Goal: Task Accomplishment & Management: Complete application form

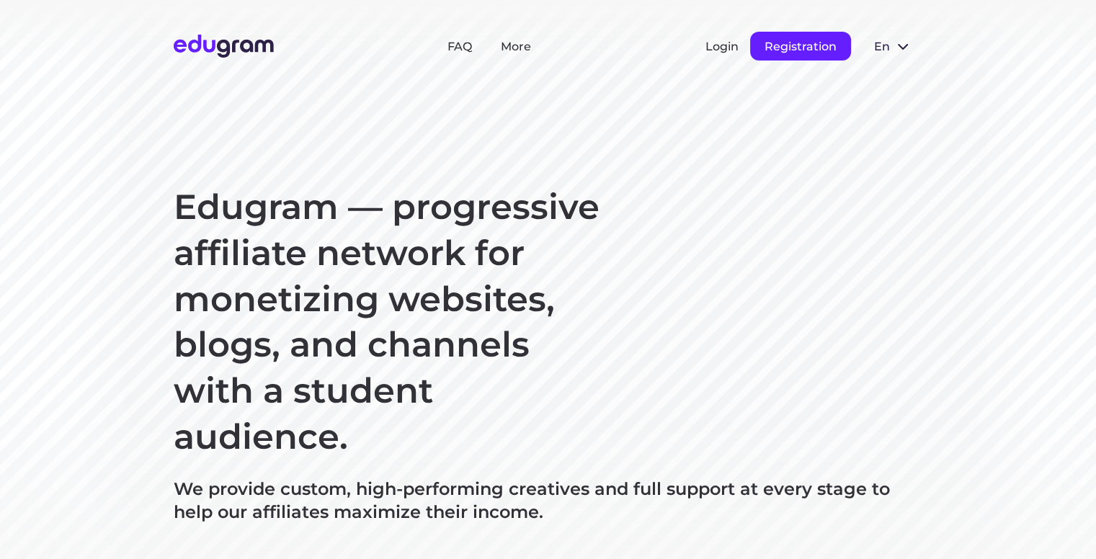
click at [797, 41] on button "Registration" at bounding box center [800, 46] width 101 height 29
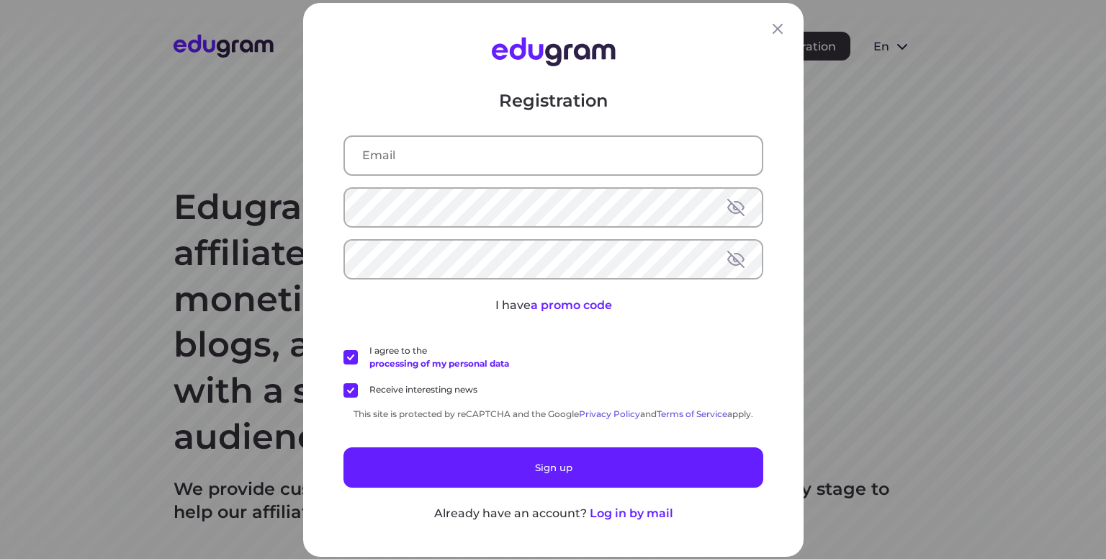
click at [481, 153] on input "text" at bounding box center [553, 154] width 417 height 37
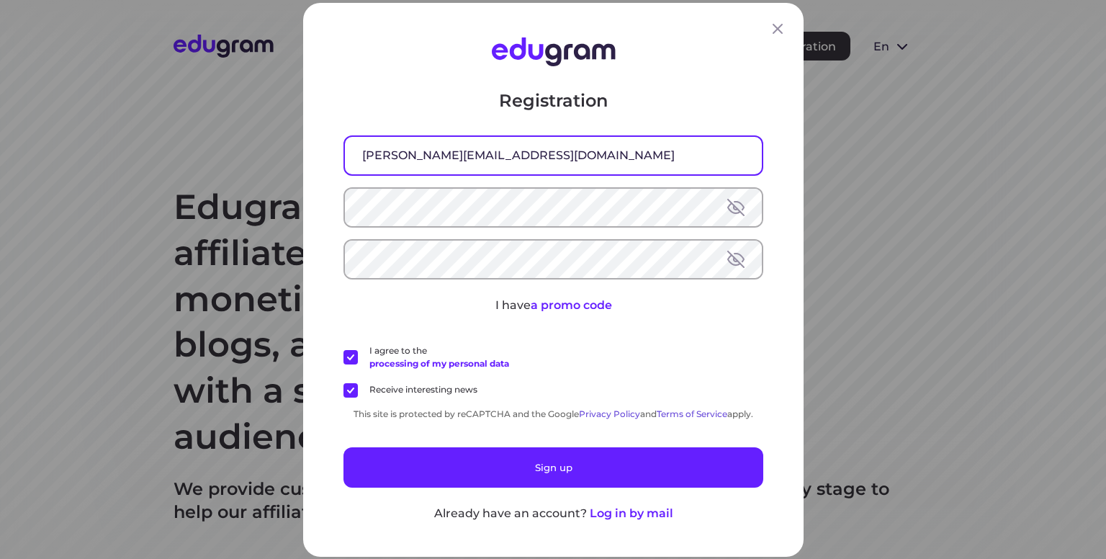
type input "[PERSON_NAME][EMAIL_ADDRESS][DOMAIN_NAME]"
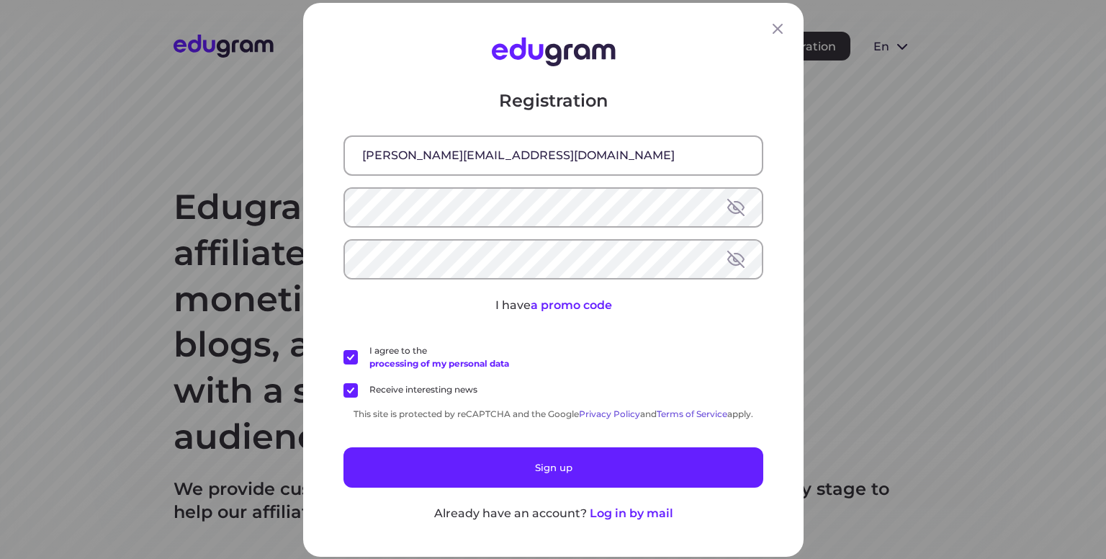
click at [728, 260] on button at bounding box center [736, 258] width 17 height 17
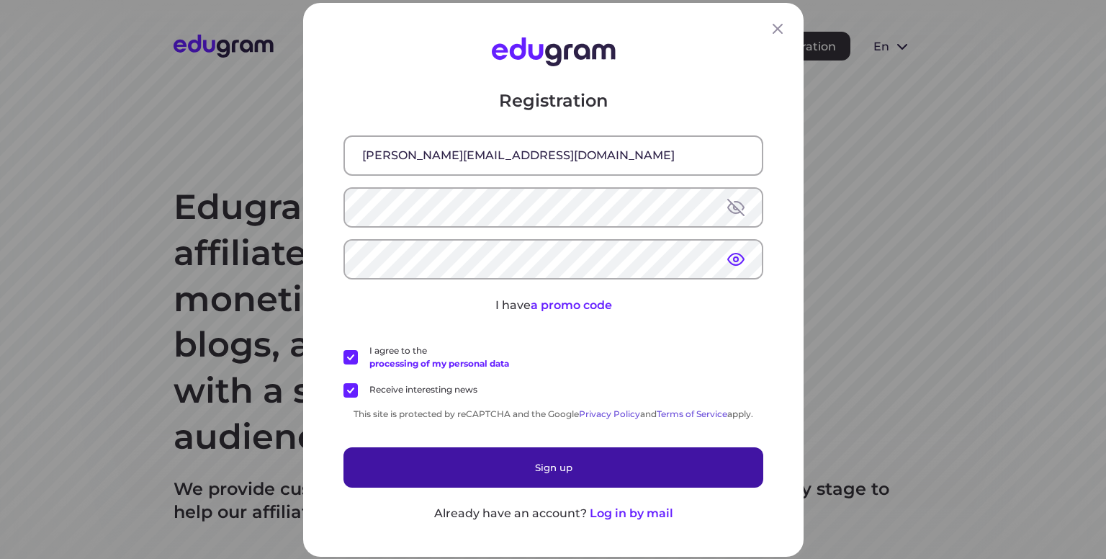
click at [504, 467] on button "Sign up" at bounding box center [554, 467] width 420 height 40
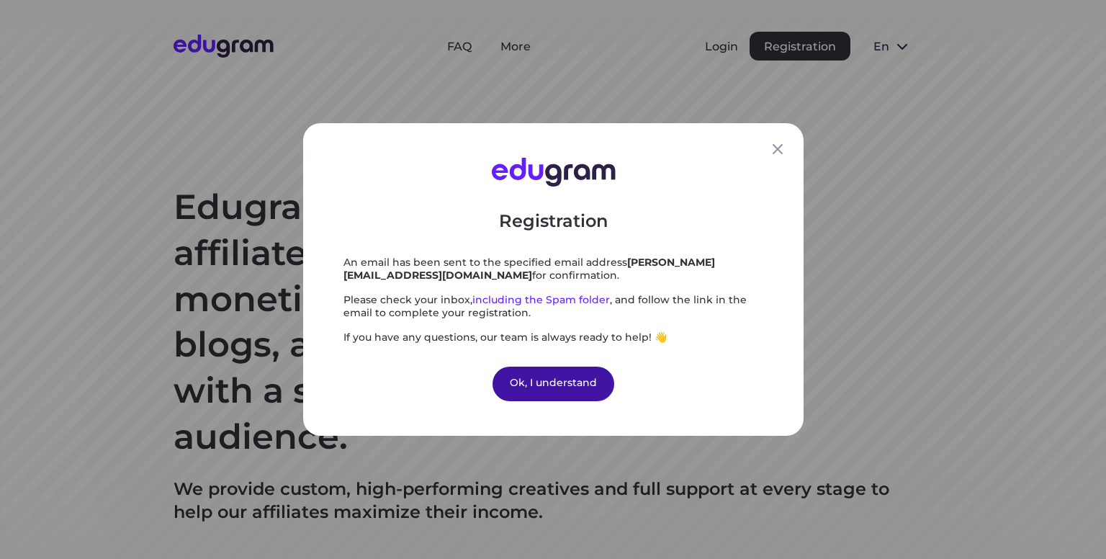
click at [548, 381] on div "Ok, I understand" at bounding box center [554, 384] width 122 height 35
